Goal: Entertainment & Leisure: Consume media (video, audio)

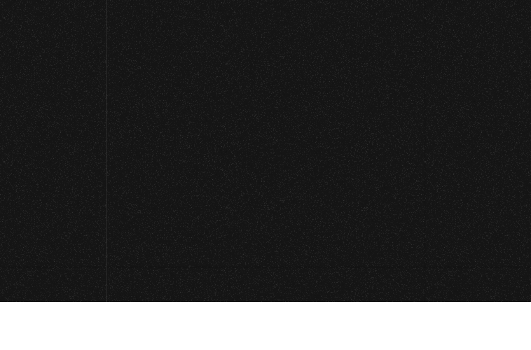
scroll to position [48, 0]
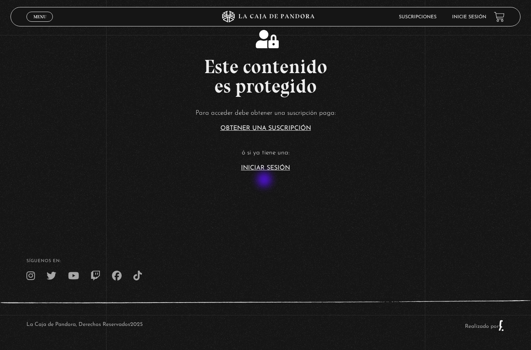
click at [272, 171] on link "Iniciar Sesión" at bounding box center [265, 168] width 49 height 6
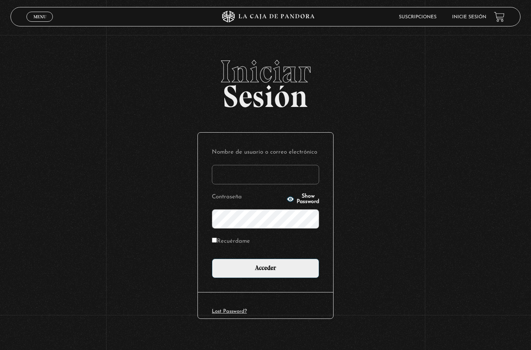
type input "baikel@gmail.com"
click at [281, 272] on input "Acceder" at bounding box center [265, 268] width 107 height 19
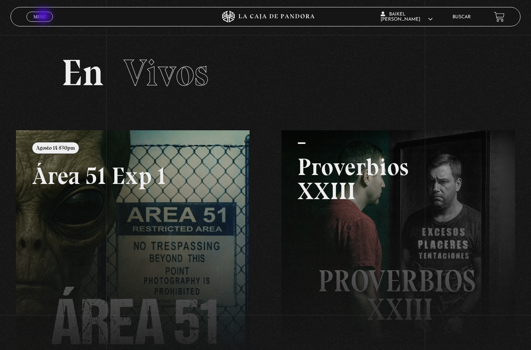
click at [39, 13] on link "Menu Cerrar" at bounding box center [39, 17] width 26 height 10
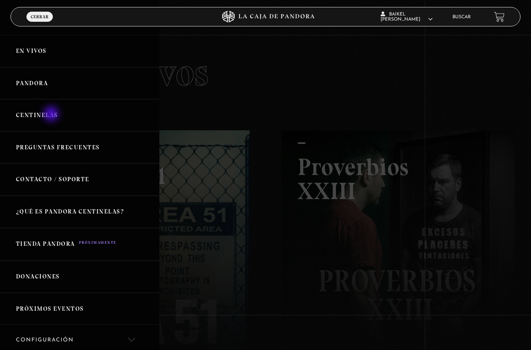
click at [52, 115] on link "Centinelas" at bounding box center [79, 115] width 159 height 32
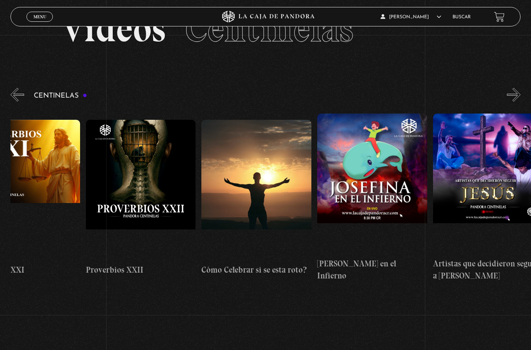
scroll to position [0, 2720]
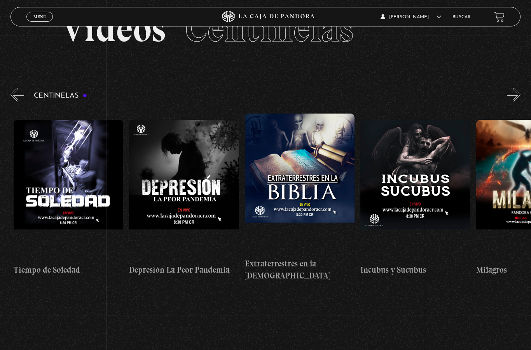
click at [19, 98] on button "«" at bounding box center [17, 95] width 14 height 14
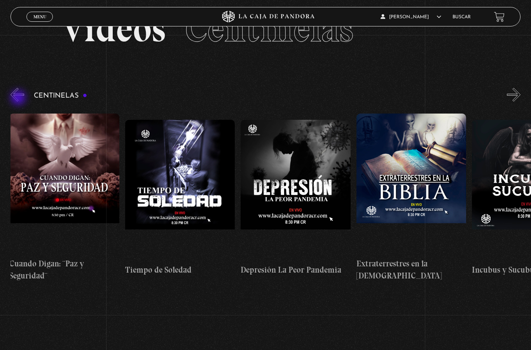
scroll to position [0, 3240]
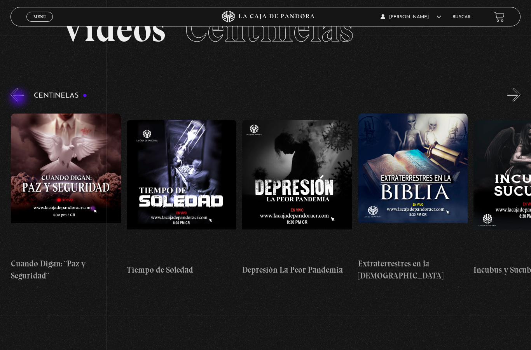
click at [40, 17] on span "Menu" at bounding box center [39, 16] width 13 height 5
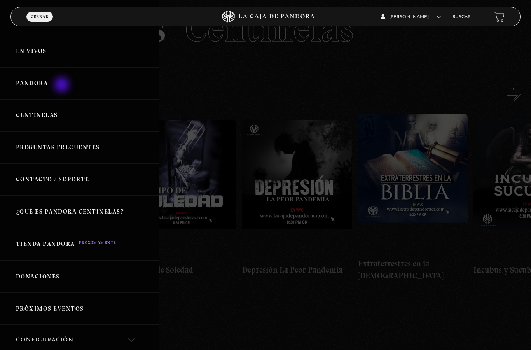
click at [63, 86] on link "Pandora" at bounding box center [79, 83] width 159 height 32
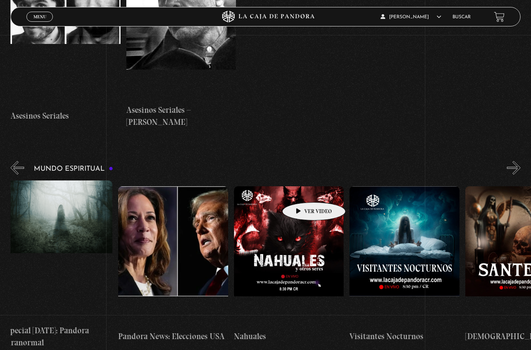
click at [324, 213] on figure at bounding box center [289, 256] width 110 height 140
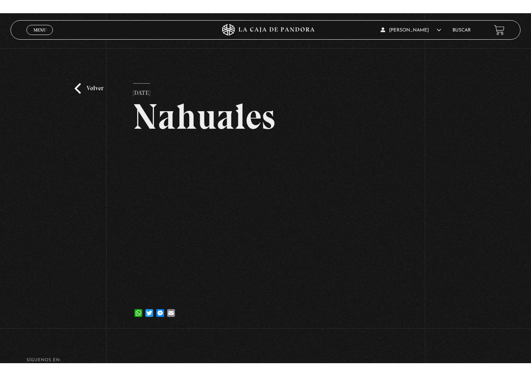
scroll to position [9, 0]
